Goal: Complete application form: Complete application form

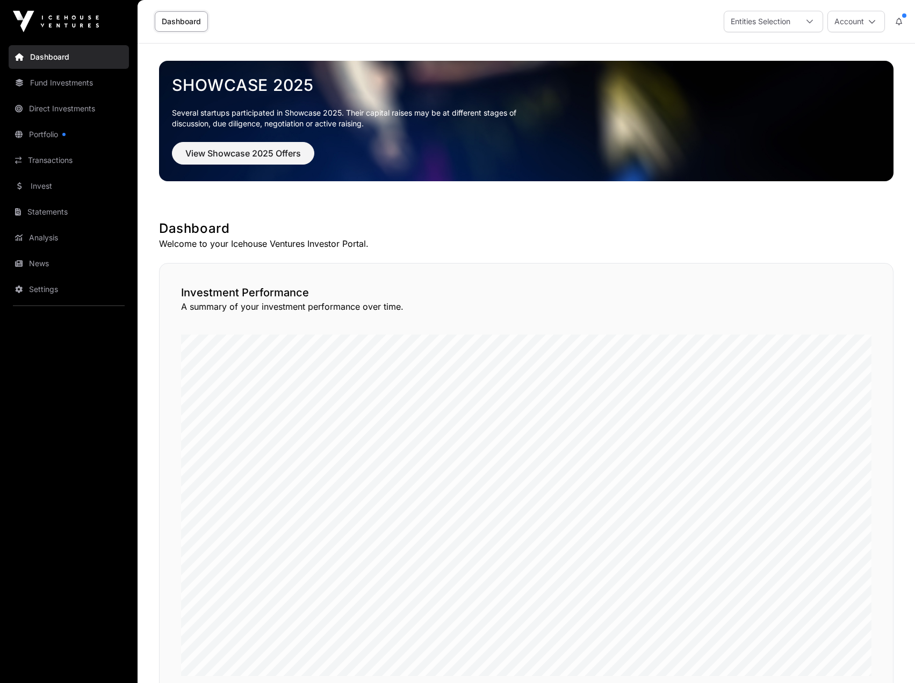
click at [55, 182] on link "Invest" at bounding box center [69, 186] width 120 height 24
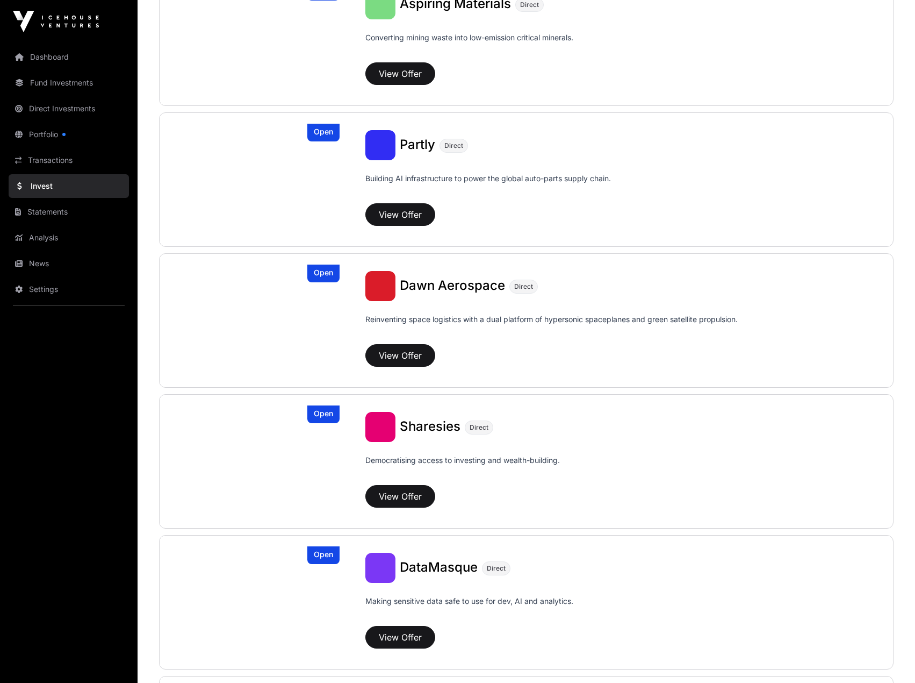
scroll to position [1021, 0]
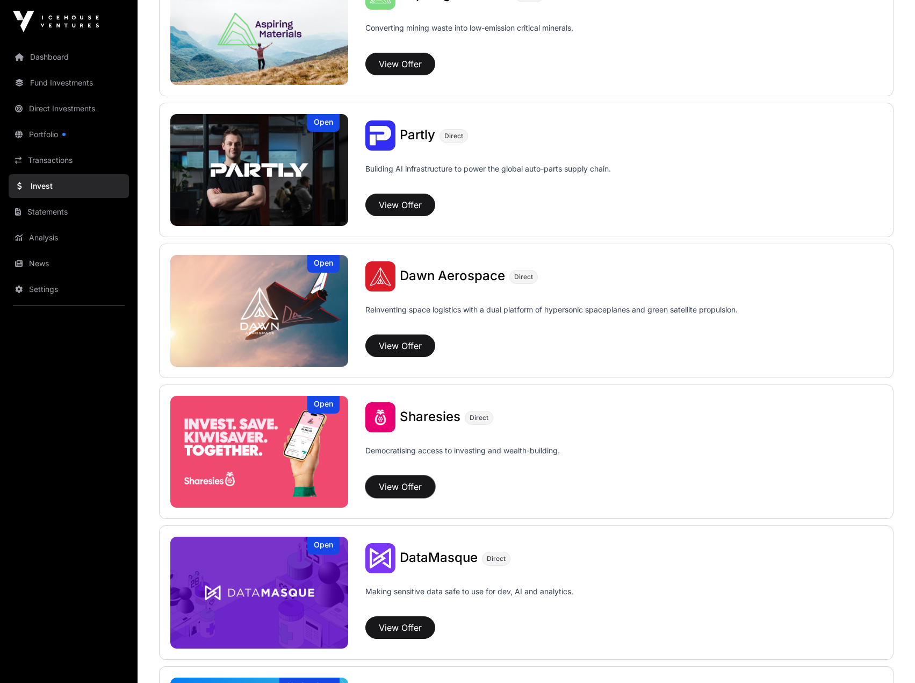
click at [395, 488] on button "View Offer" at bounding box center [401, 486] width 70 height 23
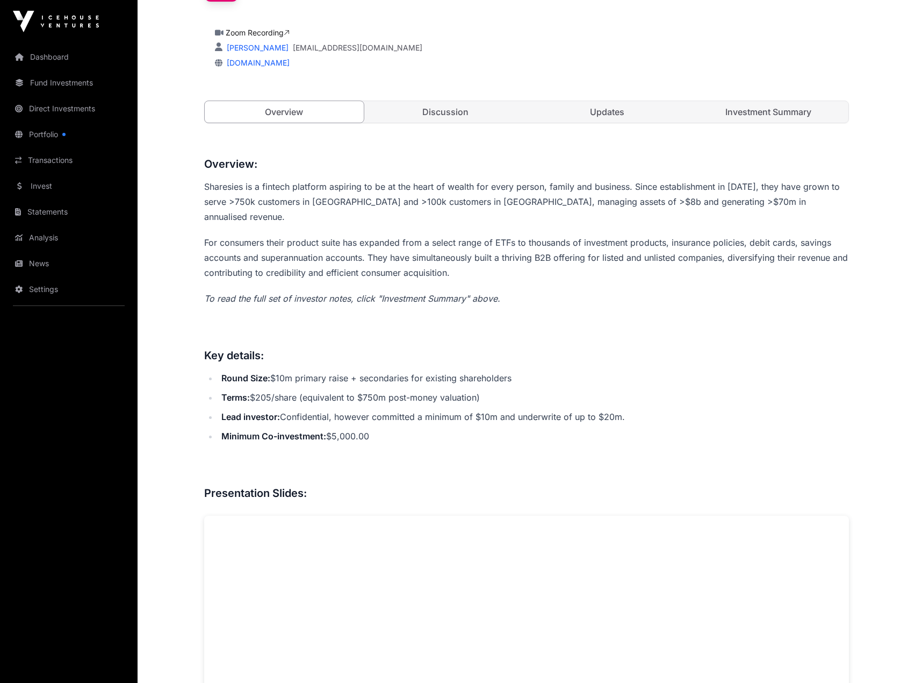
scroll to position [215, 0]
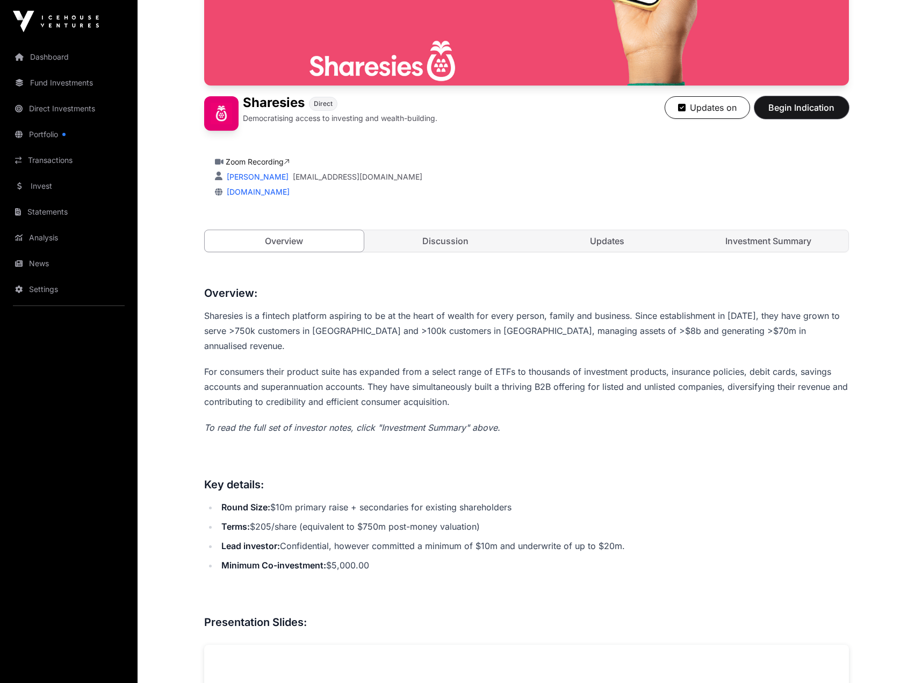
click at [801, 111] on span "Begin Indication" at bounding box center [802, 107] width 68 height 13
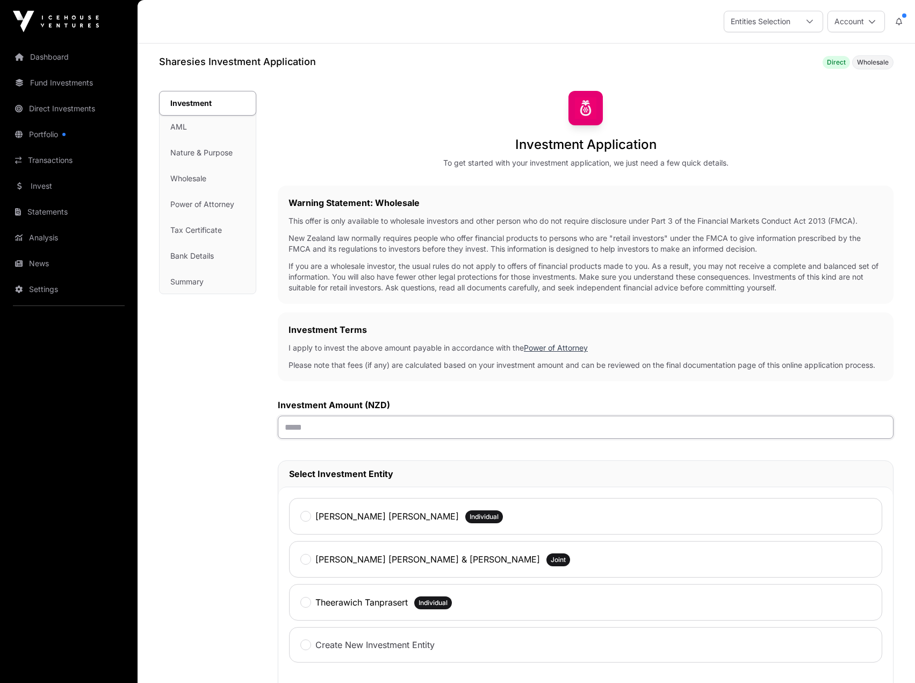
click at [316, 433] on input "text" at bounding box center [586, 426] width 616 height 23
type input "******"
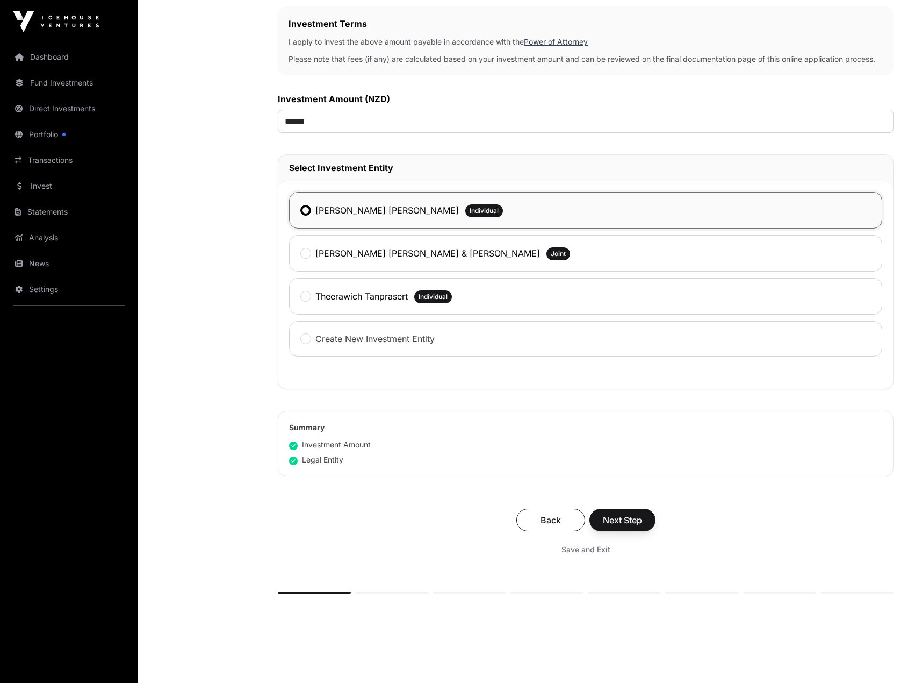
scroll to position [323, 0]
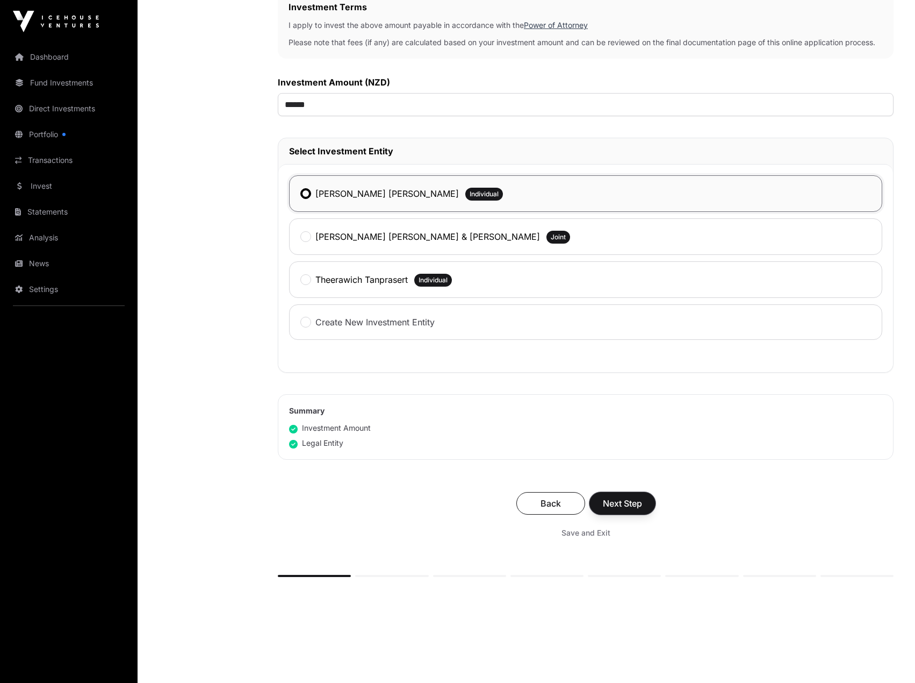
click at [607, 501] on span "Next Step" at bounding box center [622, 503] width 39 height 13
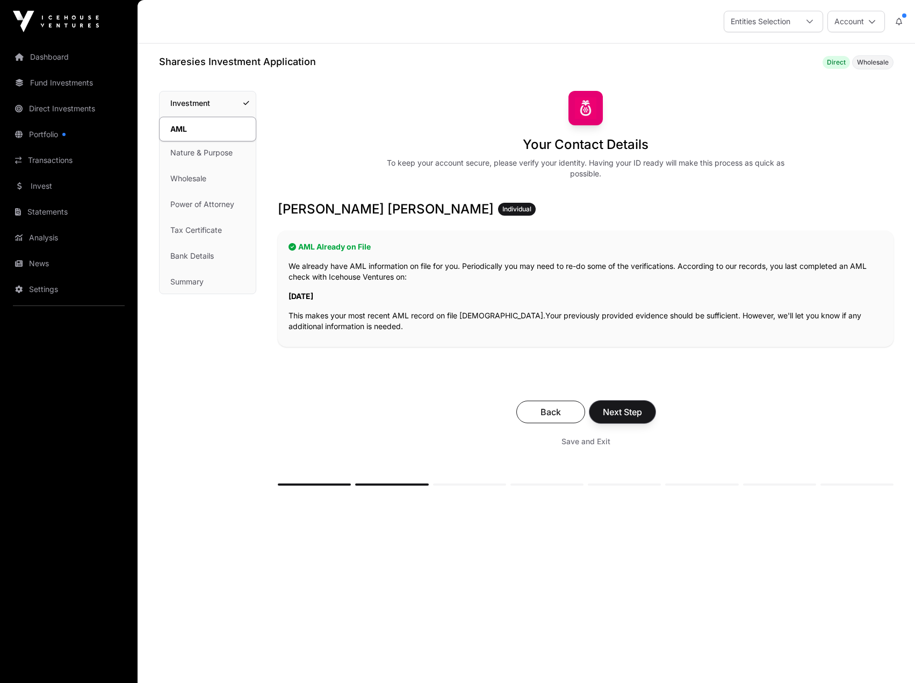
click at [633, 408] on span "Next Step" at bounding box center [622, 411] width 39 height 13
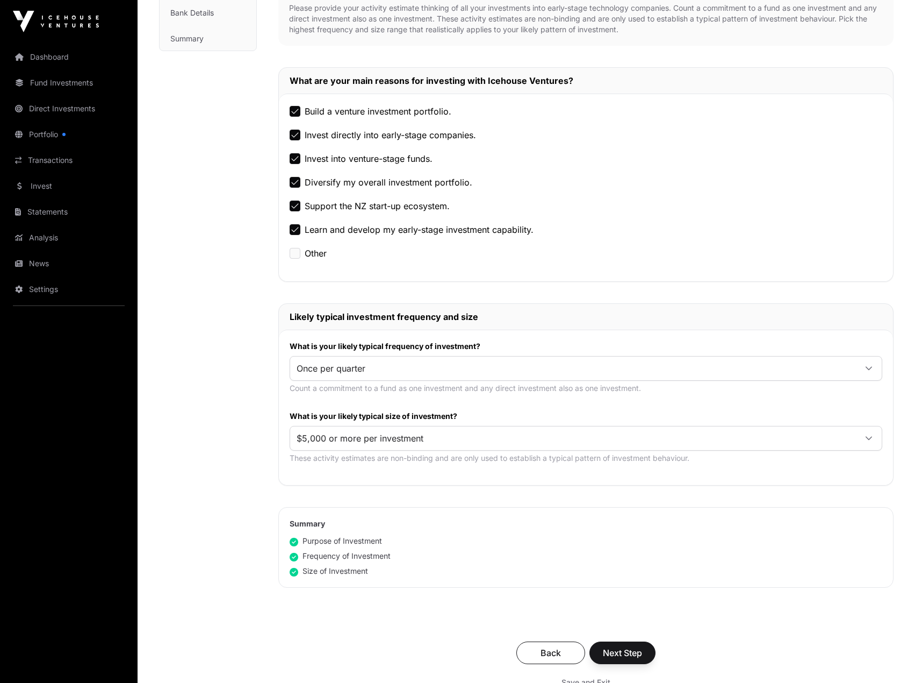
scroll to position [269, 0]
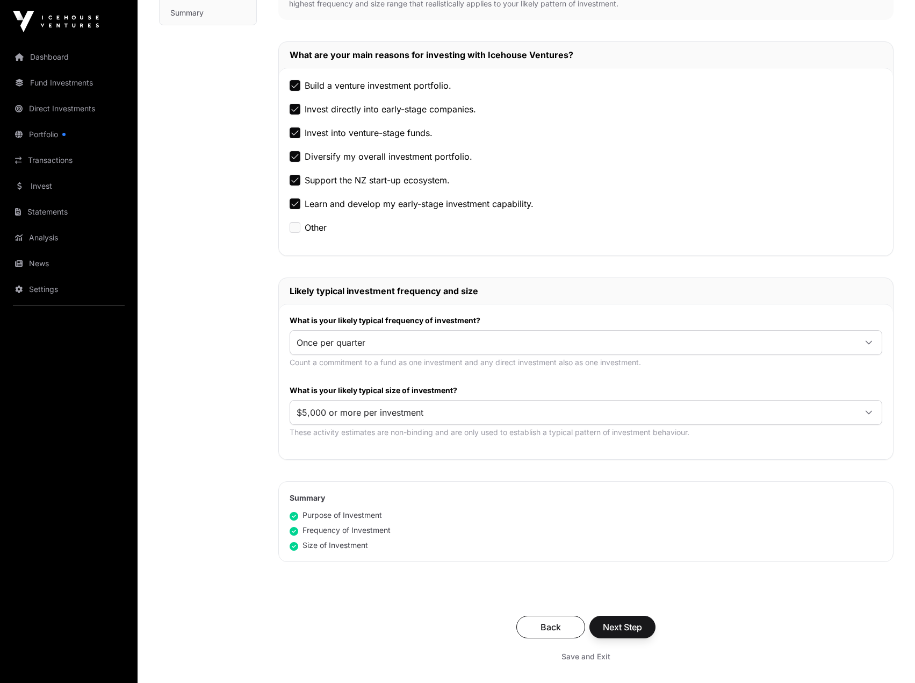
click at [520, 354] on div "Once per quarter" at bounding box center [586, 342] width 593 height 25
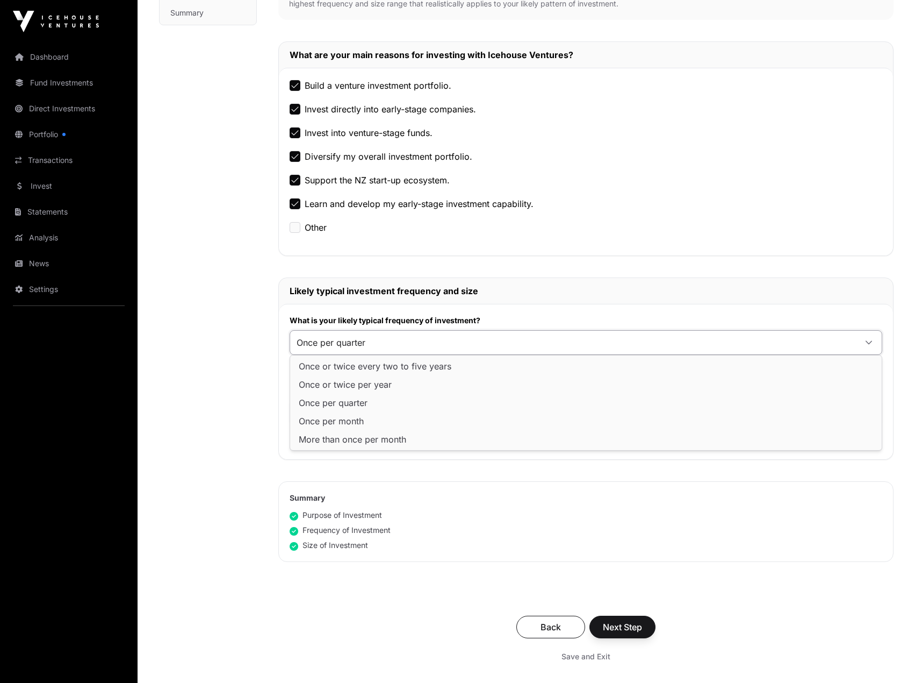
click at [516, 341] on span "Once per quarter" at bounding box center [573, 342] width 566 height 19
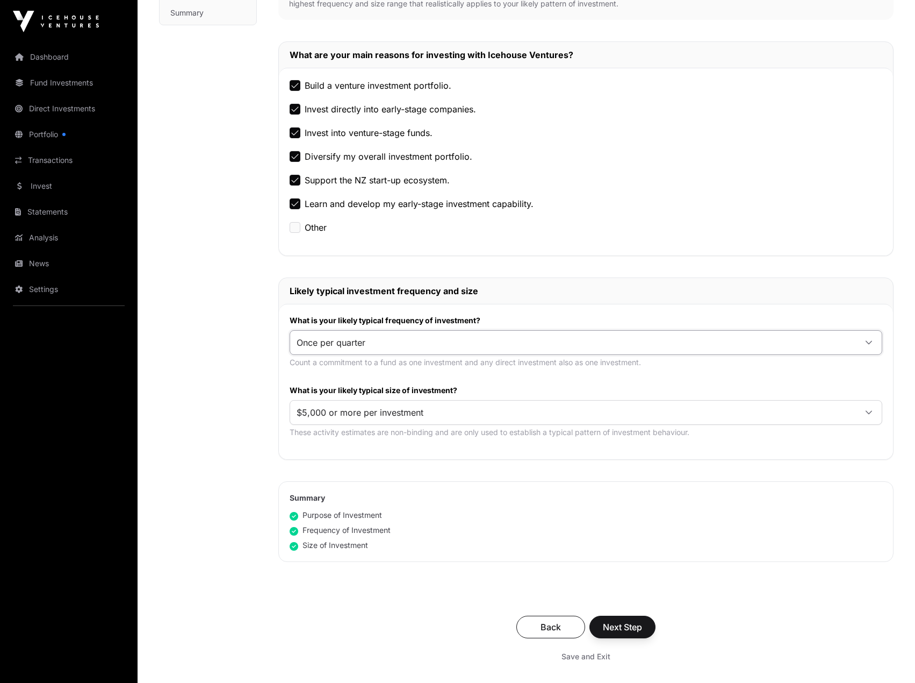
click at [516, 341] on span "Once per quarter" at bounding box center [573, 342] width 566 height 19
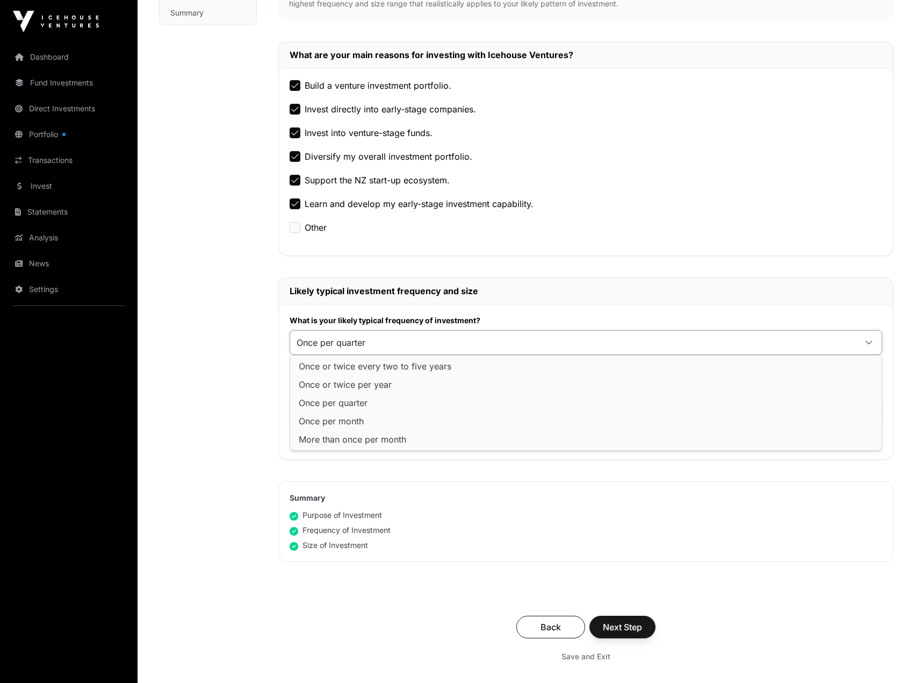
click at [516, 341] on span "Once per quarter" at bounding box center [573, 342] width 566 height 19
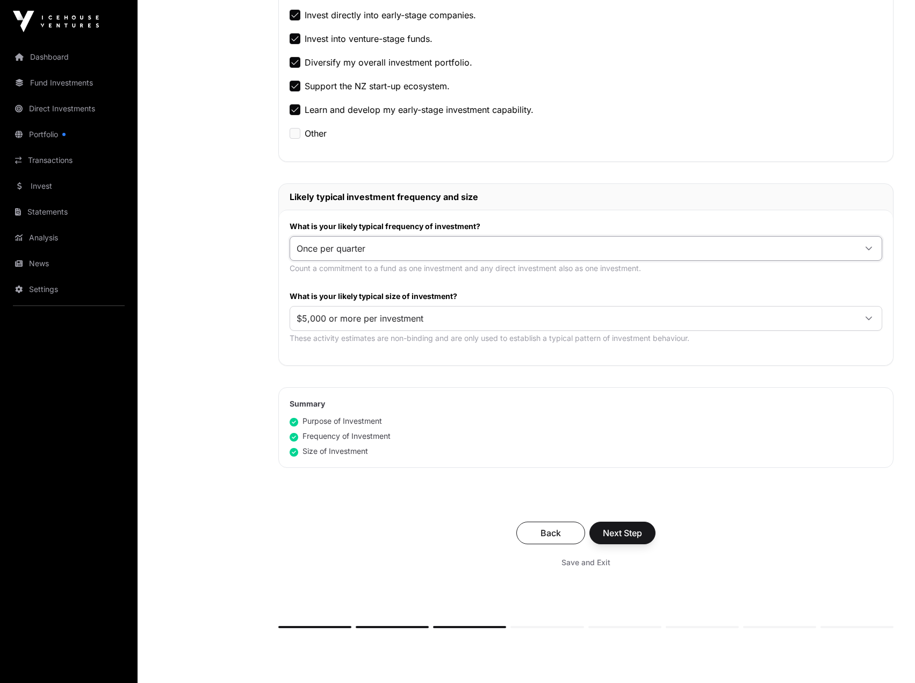
scroll to position [376, 0]
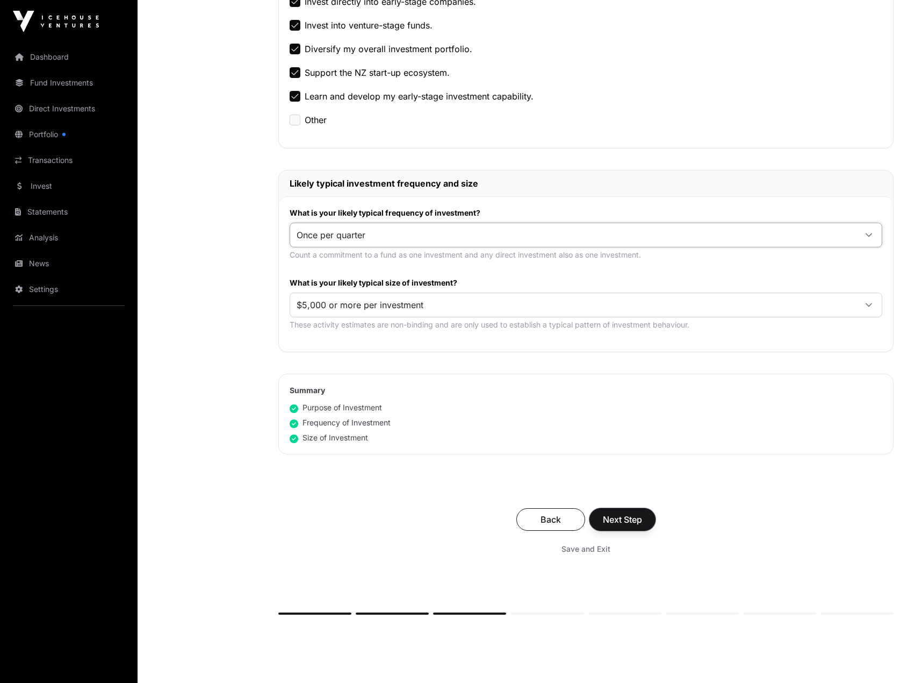
click at [629, 514] on span "Next Step" at bounding box center [622, 519] width 39 height 13
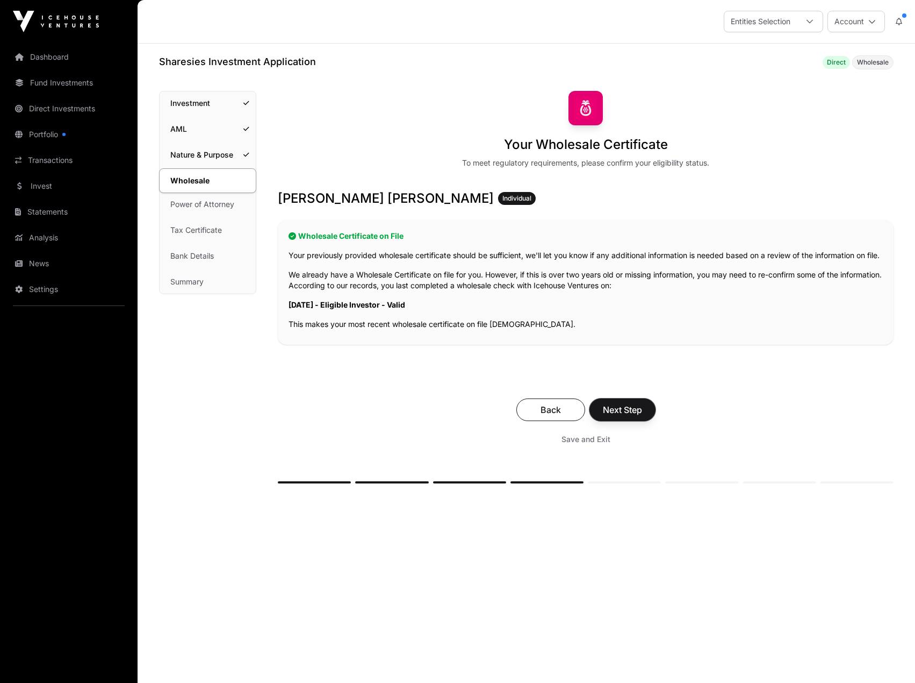
click at [622, 411] on button "Next Step" at bounding box center [623, 409] width 66 height 23
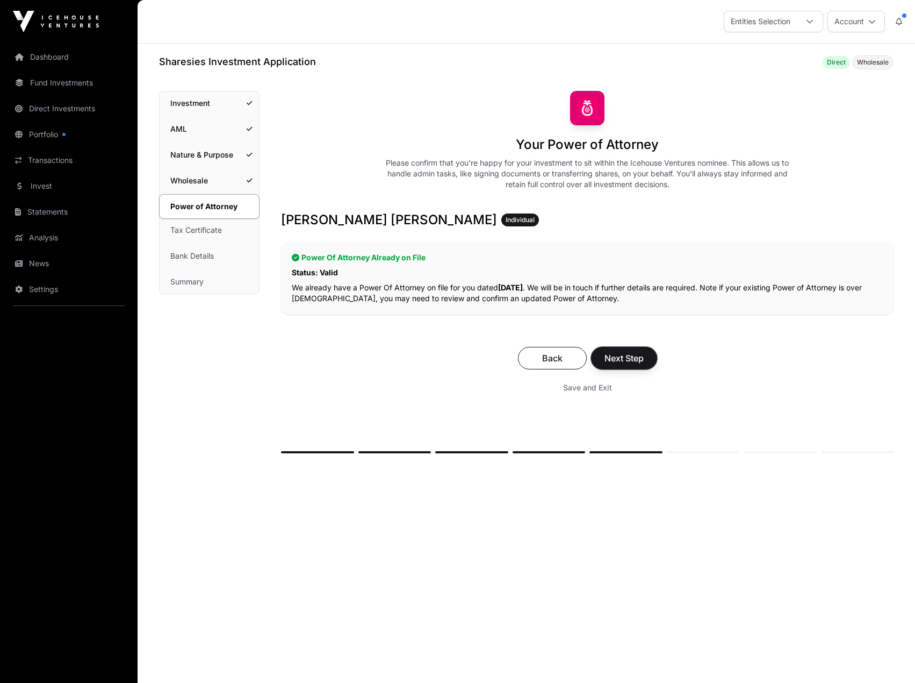
click at [634, 360] on span "Next Step" at bounding box center [624, 358] width 39 height 13
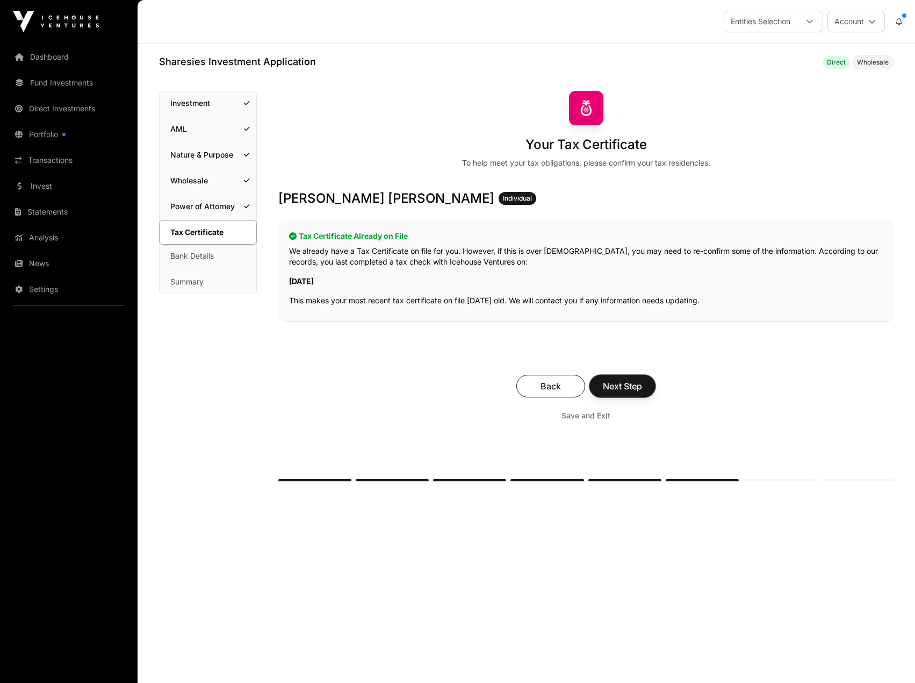
click at [630, 384] on span "Next Step" at bounding box center [622, 385] width 39 height 13
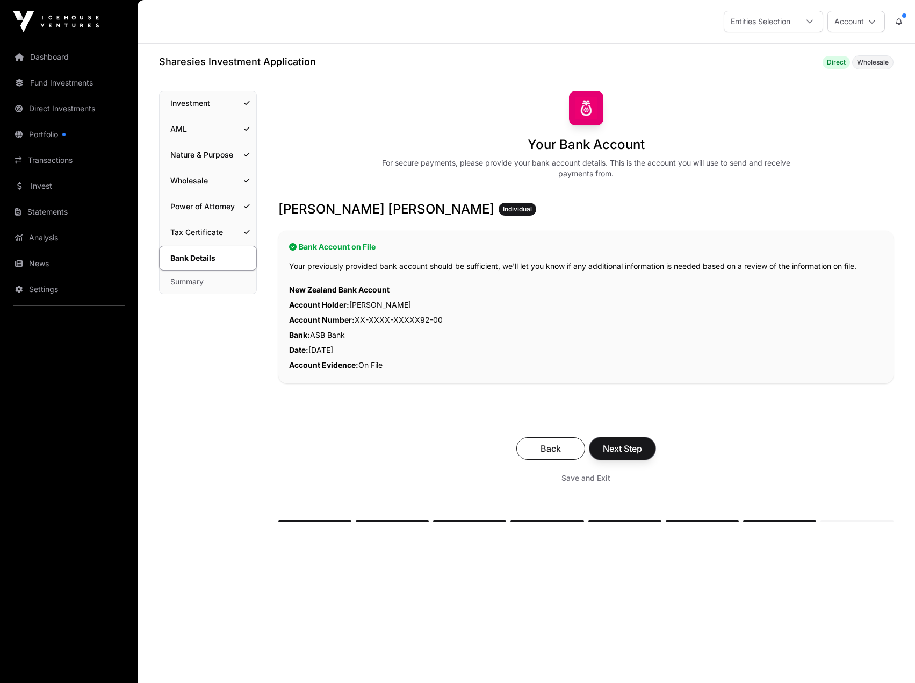
click at [639, 445] on span "Next Step" at bounding box center [622, 448] width 39 height 13
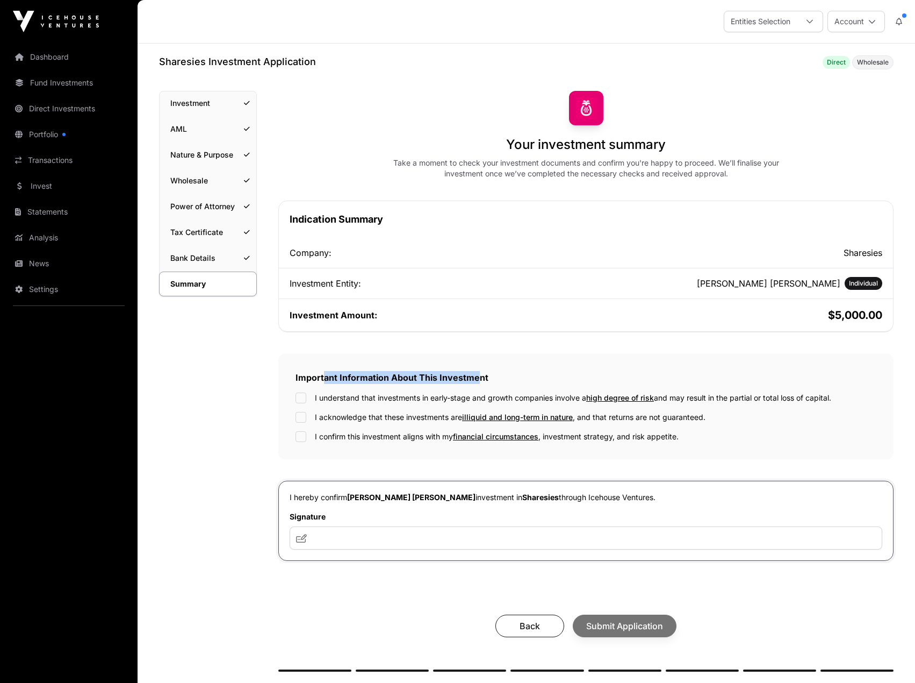
drag, startPoint x: 416, startPoint y: 376, endPoint x: 472, endPoint y: 371, distance: 56.6
click at [472, 371] on h2 "Important Information About This Investment" at bounding box center [586, 377] width 581 height 13
click at [310, 377] on h2 "Important Information About This Investment" at bounding box center [586, 377] width 581 height 13
click at [409, 398] on label "I understand that investments in early-stage and growth companies involve a hig…" at bounding box center [573, 397] width 517 height 11
click at [385, 417] on label "I acknowledge that these investments are illiquid and long-term in nature , and…" at bounding box center [510, 417] width 391 height 11
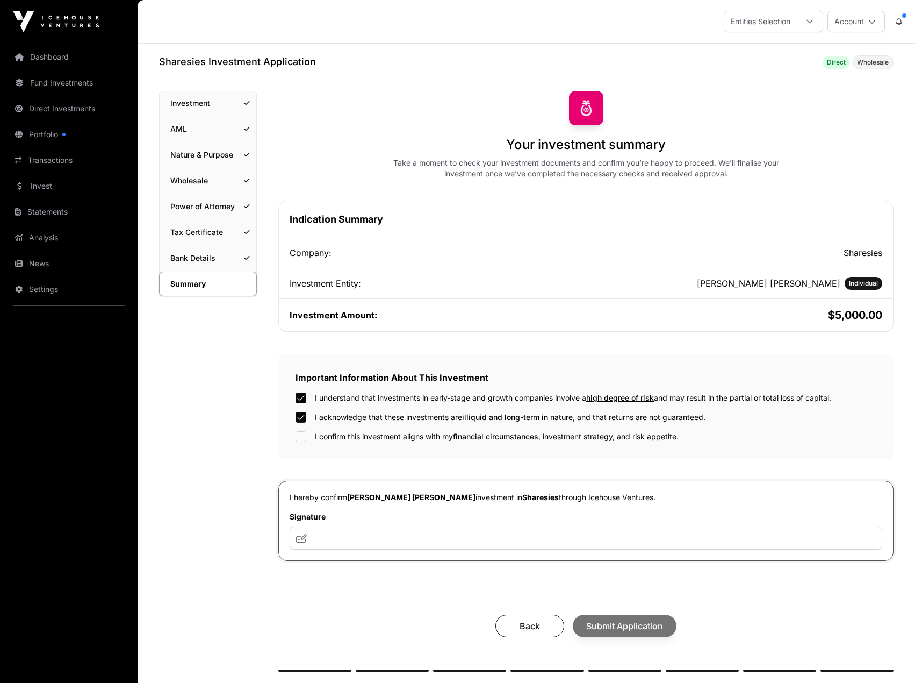
click at [373, 435] on label "I confirm this investment aligns with my financial circumstances , investment s…" at bounding box center [497, 436] width 364 height 11
click at [362, 534] on input "text" at bounding box center [586, 537] width 593 height 23
type input "***"
click at [370, 582] on div "Your investment summary Take a moment to check your investment documents and co…" at bounding box center [585, 381] width 615 height 581
click at [636, 626] on span "Submit Application" at bounding box center [624, 625] width 77 height 13
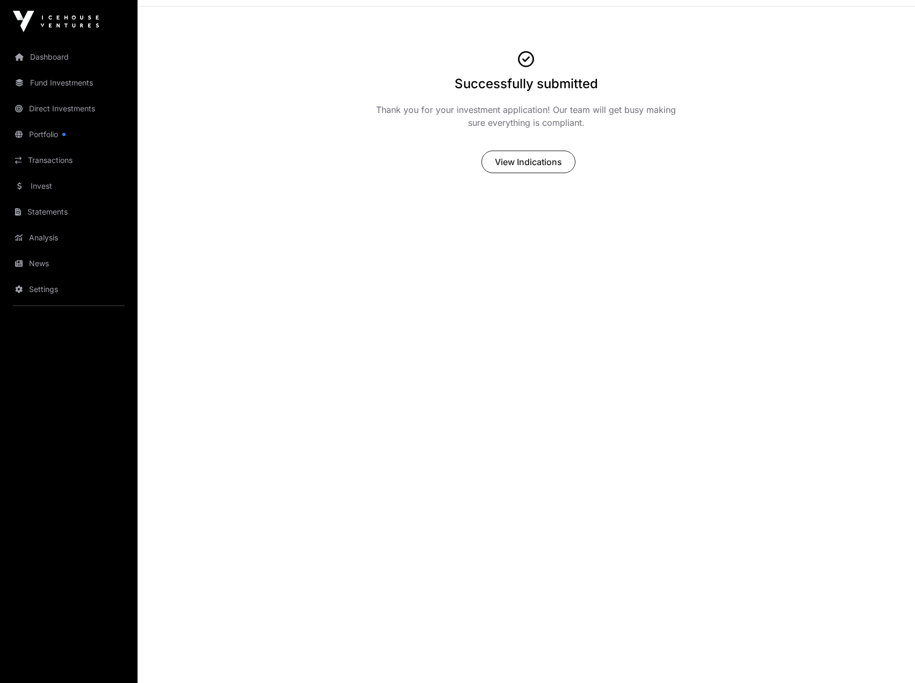
scroll to position [37, 0]
drag, startPoint x: 456, startPoint y: 83, endPoint x: 601, endPoint y: 85, distance: 145.7
click at [601, 85] on div "Successfully submitted Thank you for your investment application! Our team will…" at bounding box center [527, 111] width 306 height 124
drag, startPoint x: 600, startPoint y: 85, endPoint x: 485, endPoint y: 77, distance: 115.8
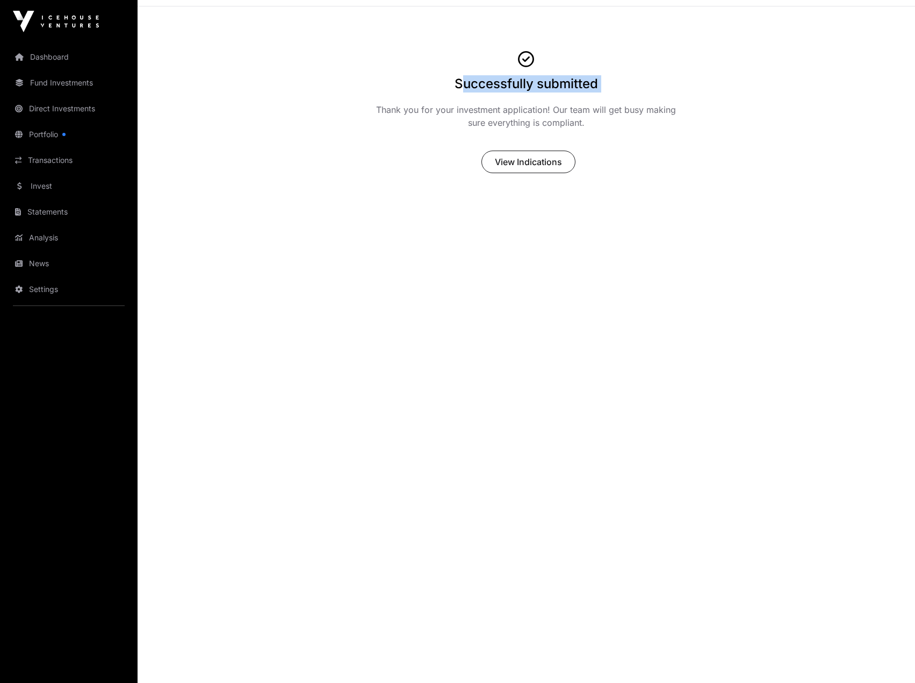
click at [485, 77] on div "Successfully submitted Thank you for your investment application! Our team will…" at bounding box center [527, 111] width 306 height 124
click at [485, 77] on h1 "Successfully submitted" at bounding box center [527, 83] width 144 height 17
